Goal: Task Accomplishment & Management: Use online tool/utility

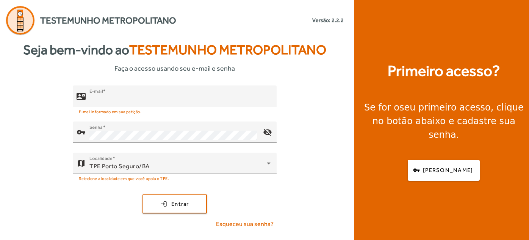
type input "**********"
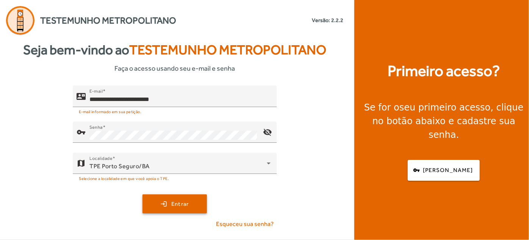
click at [191, 198] on span "submit" at bounding box center [174, 204] width 63 height 18
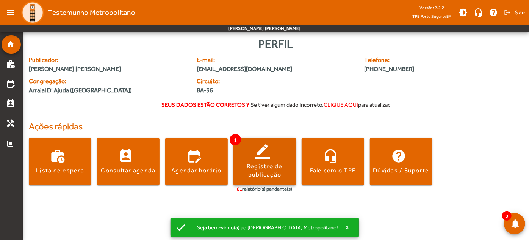
click at [288, 180] on span at bounding box center [265, 161] width 63 height 47
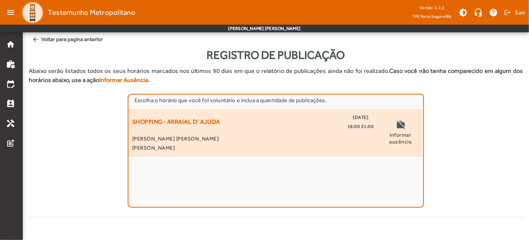
click at [394, 134] on span "Informar ausência" at bounding box center [401, 138] width 38 height 14
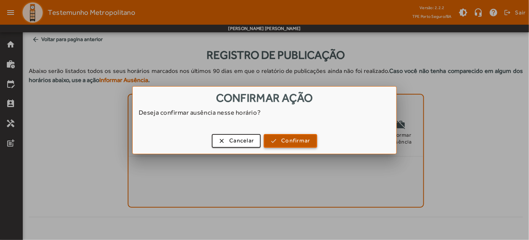
click at [280, 144] on span "button" at bounding box center [291, 141] width 52 height 18
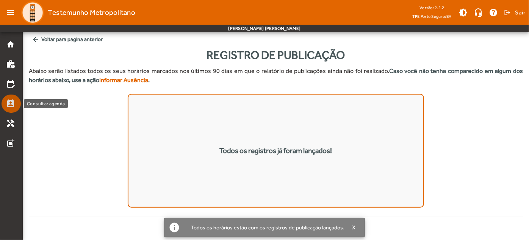
click at [6, 102] on mat-icon "perm_contact_calendar" at bounding box center [10, 103] width 9 height 9
